Goal: Task Accomplishment & Management: Complete application form

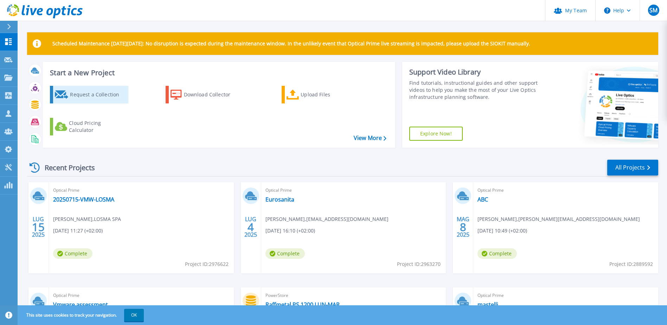
click at [82, 95] on div "Request a Collection" at bounding box center [98, 95] width 56 height 14
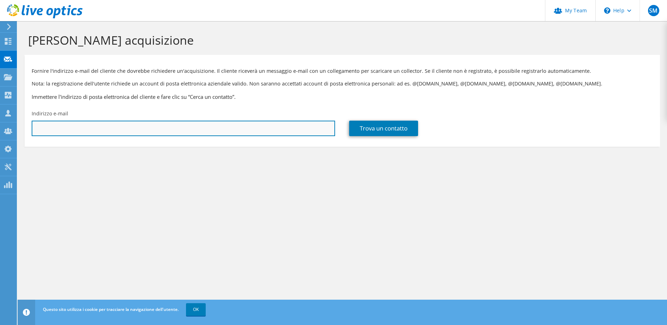
click at [74, 132] on input "text" at bounding box center [184, 128] width 304 height 15
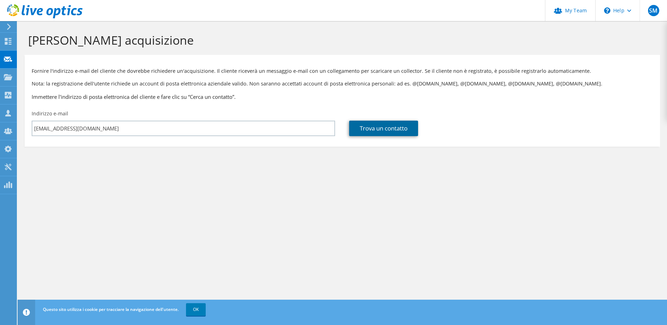
click at [361, 127] on link "Trova un contatto" at bounding box center [383, 128] width 69 height 15
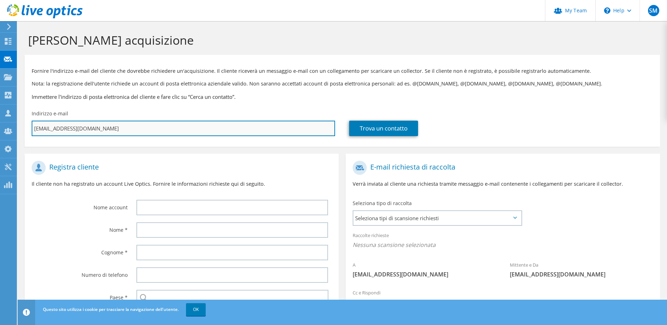
click at [109, 131] on input "massimo.cherubini@givi.it" at bounding box center [184, 128] width 304 height 15
click at [38, 130] on input "massimo.cherubini@givi.it" at bounding box center [184, 128] width 304 height 15
type input "mssimo.cherubini@givi.it"
type input "Seleziona"
type input "msimo.cherubini@givi.it"
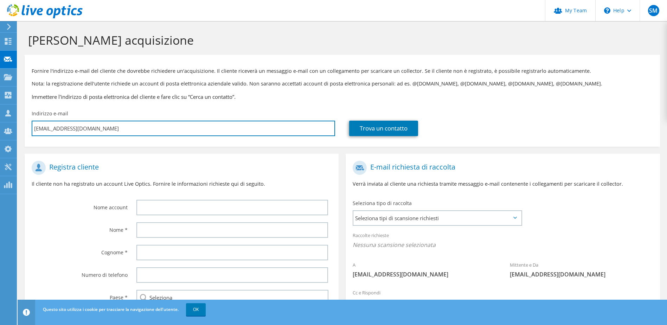
type input "Seleziona"
type input "mimo.cherubini@givi.it"
type input "Seleziona"
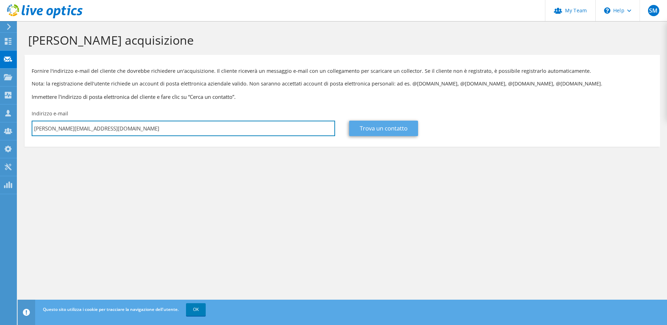
type input "m.cherubini@givi.it"
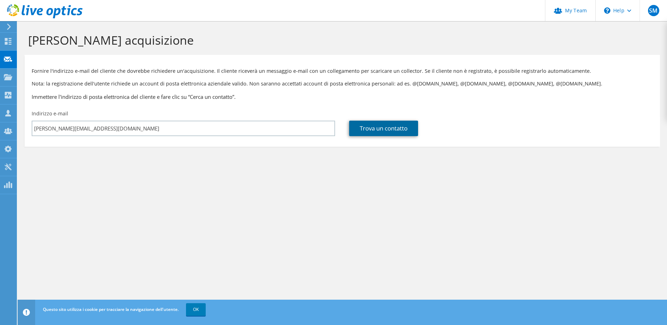
click at [381, 128] on link "Trova un contatto" at bounding box center [383, 128] width 69 height 15
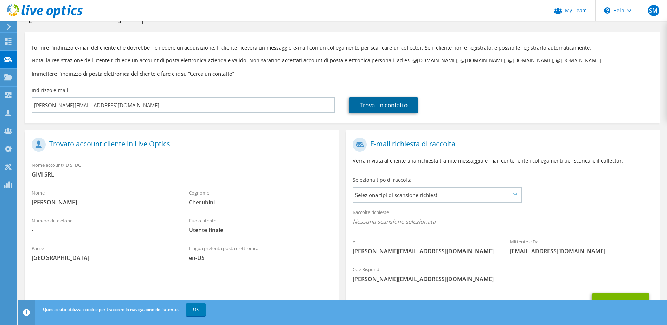
scroll to position [35, 0]
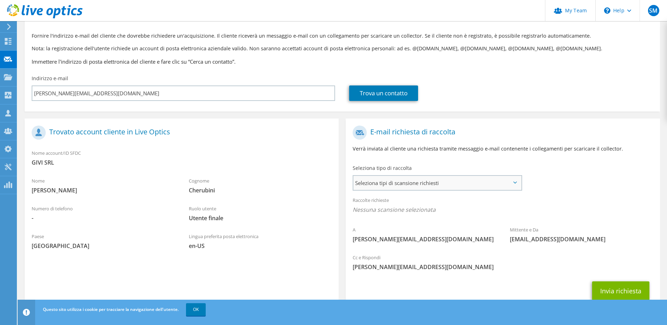
click at [418, 184] on span "Seleziona tipi di scansione richiesti" at bounding box center [437, 183] width 167 height 14
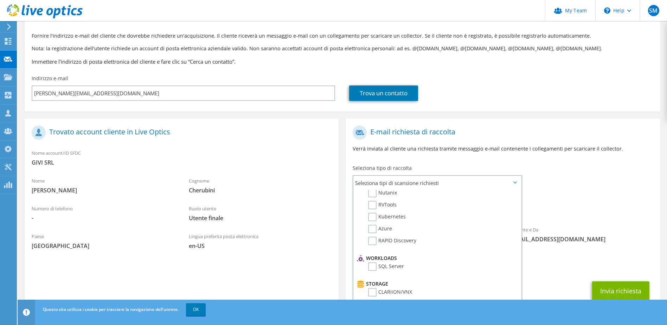
scroll to position [60, 0]
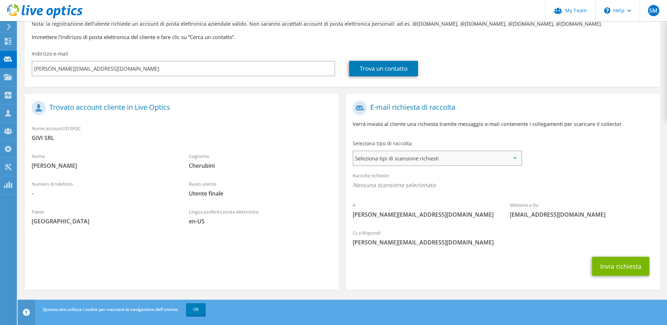
click at [515, 160] on span "Seleziona tipi di scansione richiesti" at bounding box center [437, 158] width 167 height 14
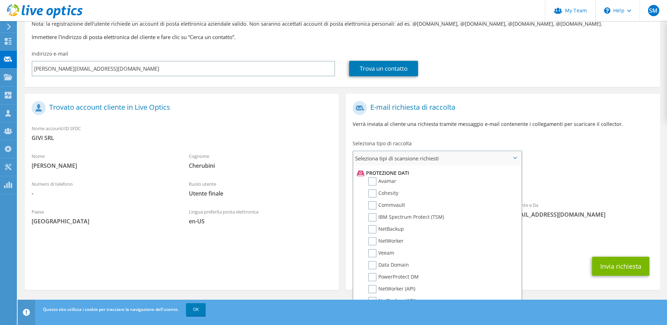
scroll to position [314, 0]
click at [372, 242] on label "Veeam" at bounding box center [381, 242] width 26 height 8
click at [0, 0] on input "Veeam" at bounding box center [0, 0] width 0 height 0
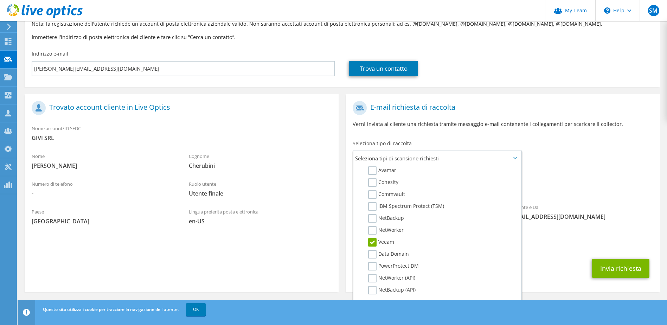
click at [548, 247] on span "[PERSON_NAME][EMAIL_ADDRESS][DOMAIN_NAME]" at bounding box center [503, 245] width 300 height 8
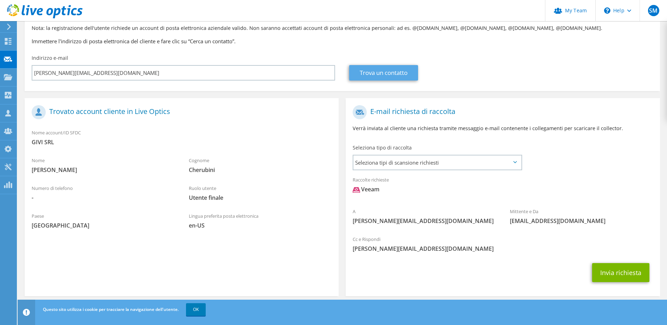
scroll to position [0, 0]
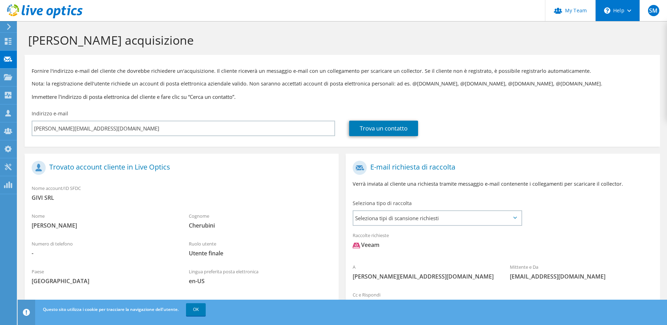
click at [623, 10] on div "\n Help" at bounding box center [618, 10] width 44 height 21
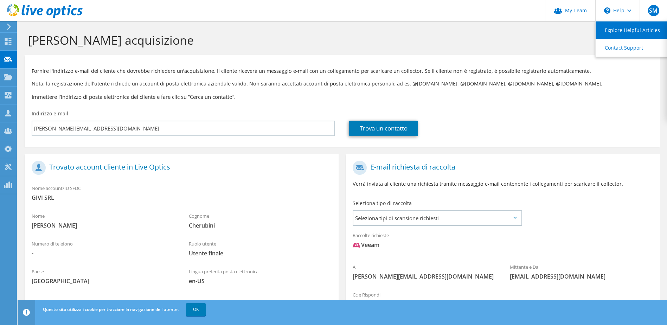
click at [620, 29] on link "Explore Helpful Articles" at bounding box center [635, 29] width 78 height 17
click at [617, 8] on div "\n Help" at bounding box center [618, 10] width 44 height 21
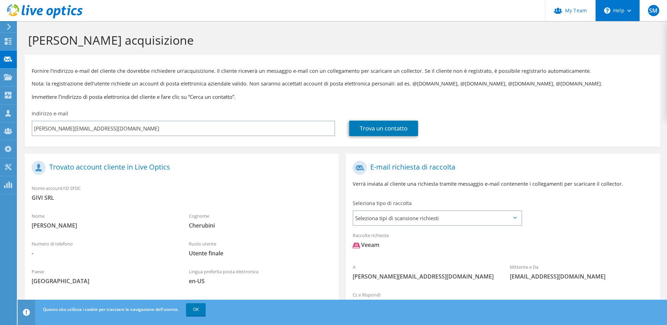
click at [615, 8] on div "\n Help" at bounding box center [618, 10] width 44 height 21
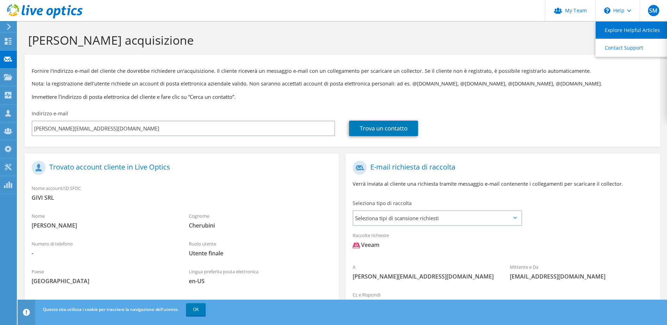
click at [618, 29] on link "Explore Helpful Articles" at bounding box center [635, 29] width 78 height 17
click at [189, 310] on link "OK" at bounding box center [196, 309] width 20 height 13
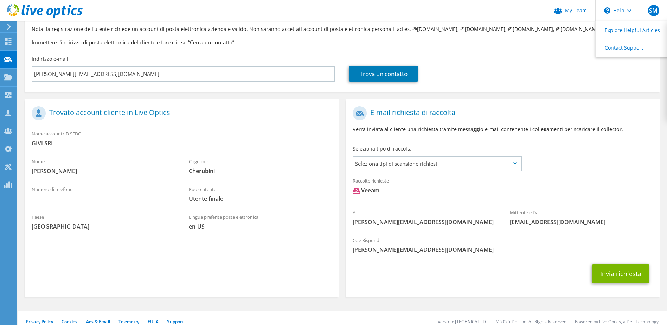
scroll to position [62, 0]
